Goal: Find specific page/section: Find specific page/section

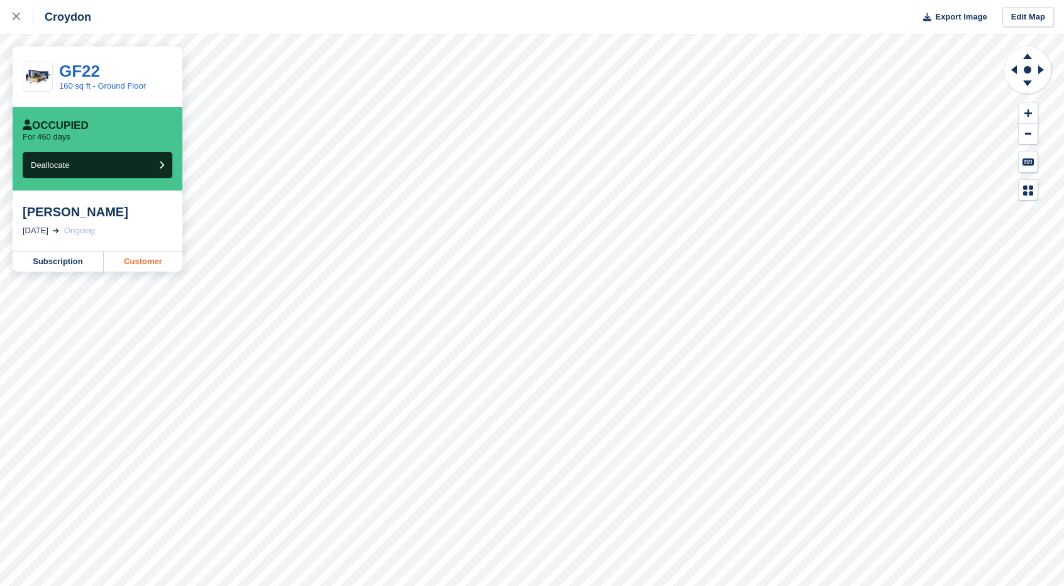
click at [150, 262] on link "Customer" at bounding box center [143, 262] width 79 height 20
click at [156, 261] on link "Customer" at bounding box center [143, 262] width 79 height 20
